Goal: Find contact information: Find contact information

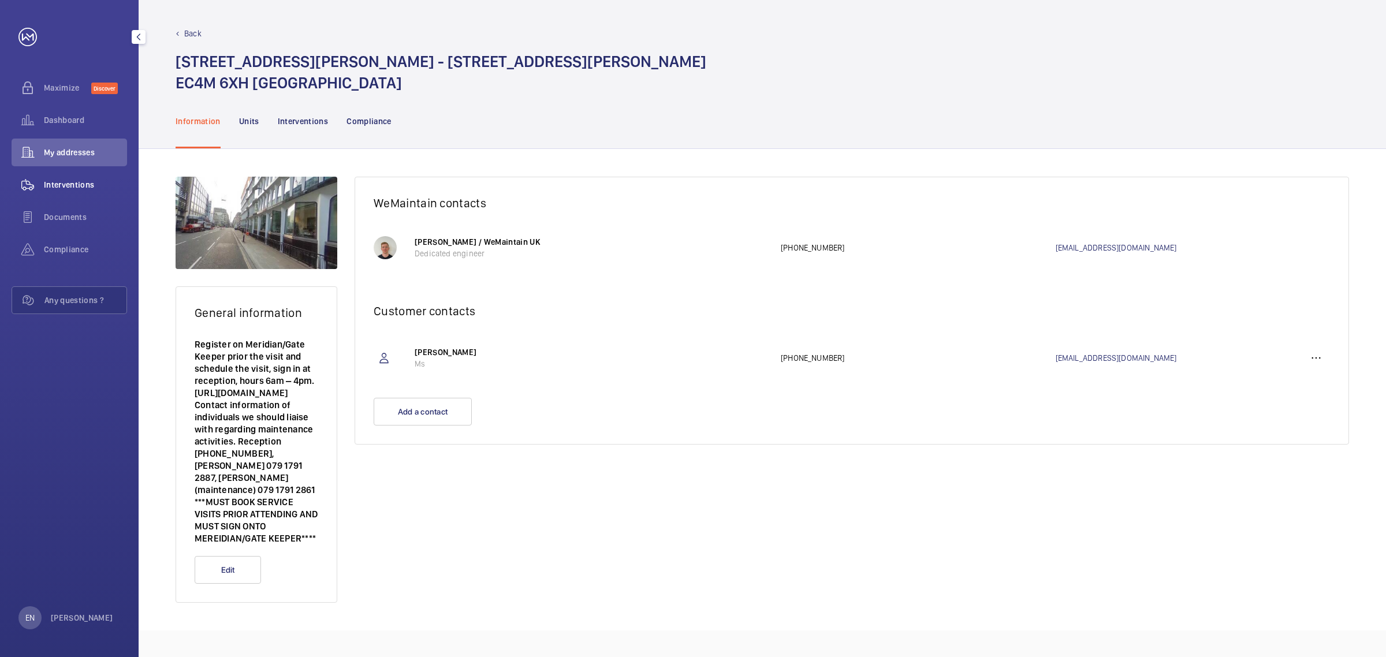
click at [67, 182] on span "Interventions" at bounding box center [85, 185] width 83 height 12
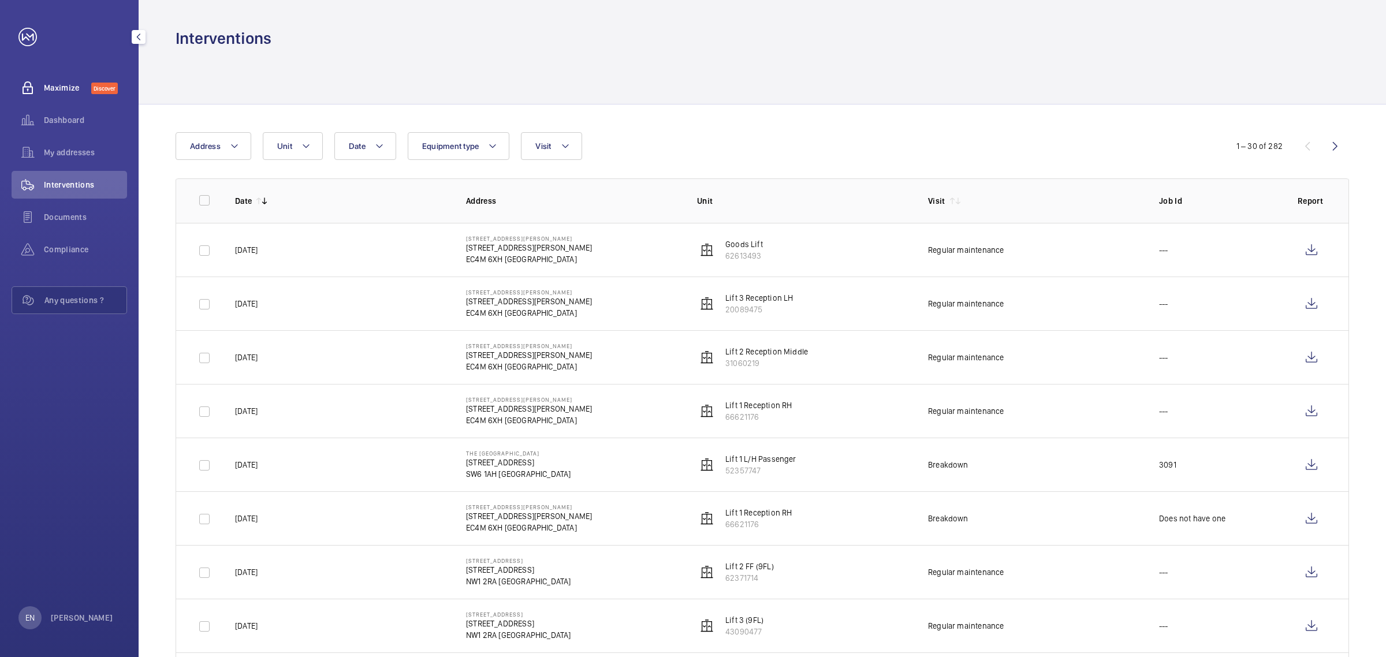
click at [58, 94] on div "Maximize Discover" at bounding box center [69, 88] width 115 height 28
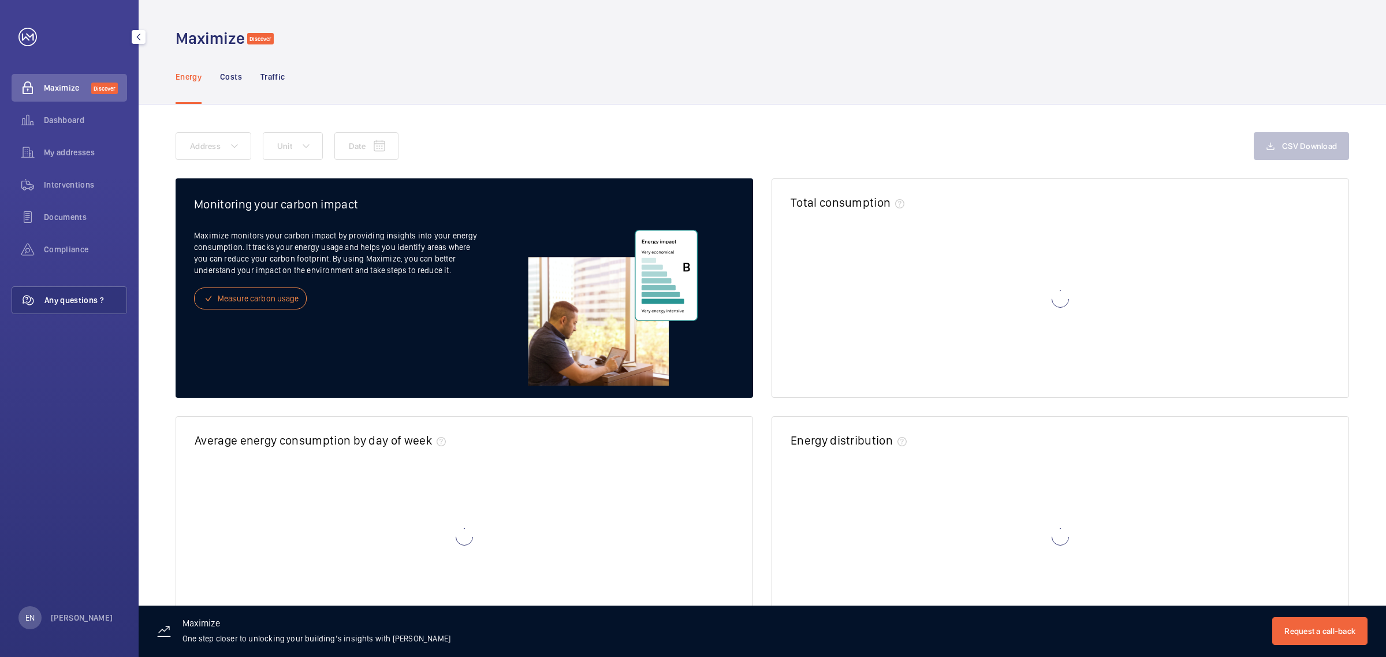
click at [73, 307] on div "Any questions ?" at bounding box center [69, 300] width 115 height 28
